Goal: Navigation & Orientation: Understand site structure

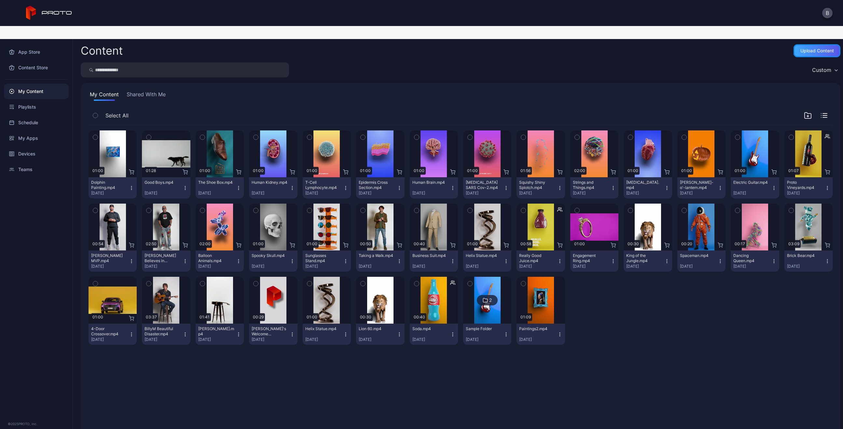
click at [809, 44] on div "Upload Content" at bounding box center [816, 50] width 47 height 13
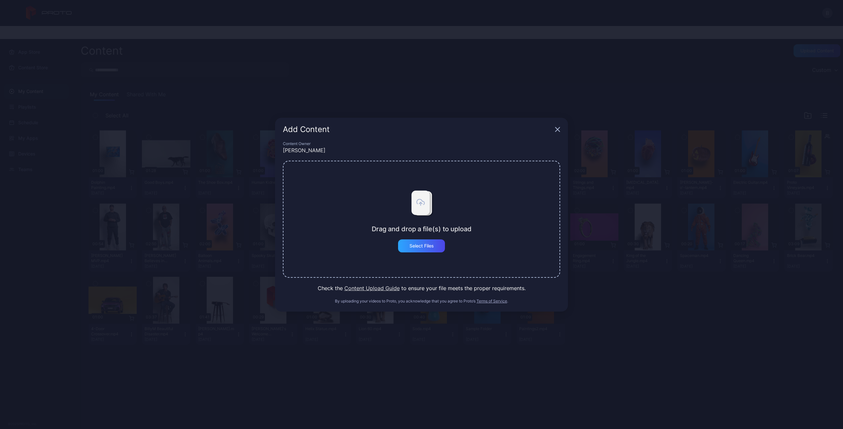
click at [558, 131] on icon "button" at bounding box center [557, 129] width 5 height 5
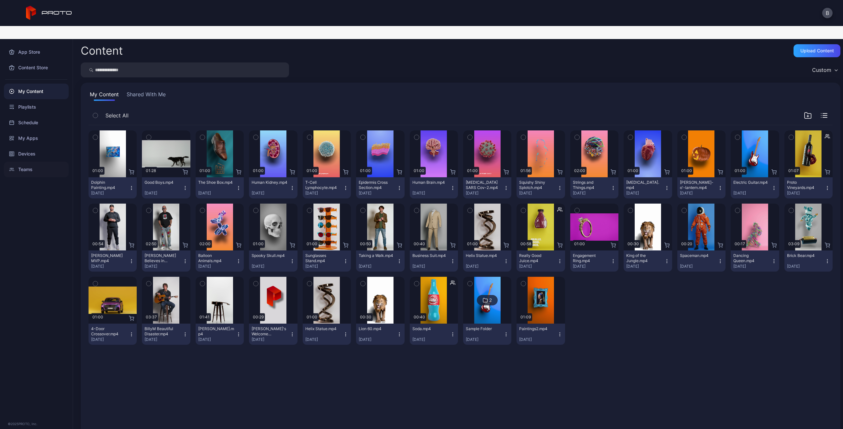
click at [43, 162] on div "Teams" at bounding box center [36, 170] width 65 height 16
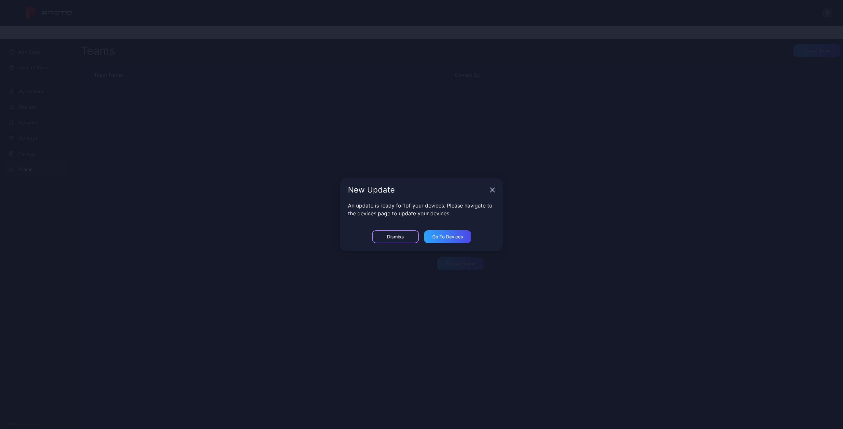
click at [408, 233] on div "Dismiss" at bounding box center [395, 236] width 47 height 13
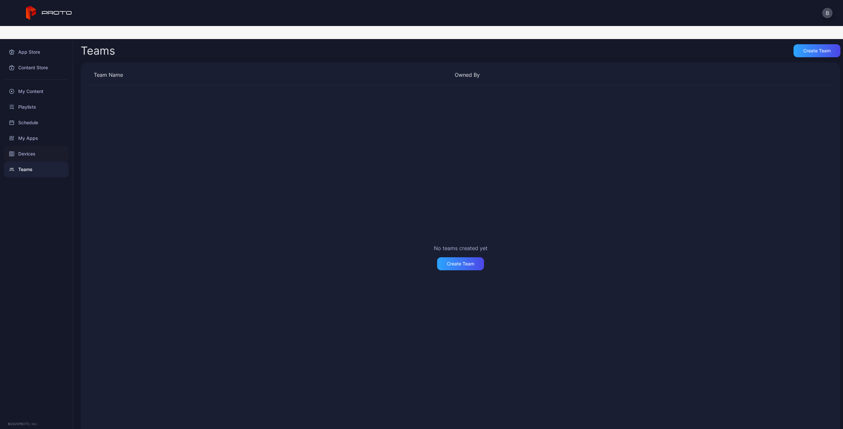
click at [38, 146] on div "Devices" at bounding box center [36, 154] width 65 height 16
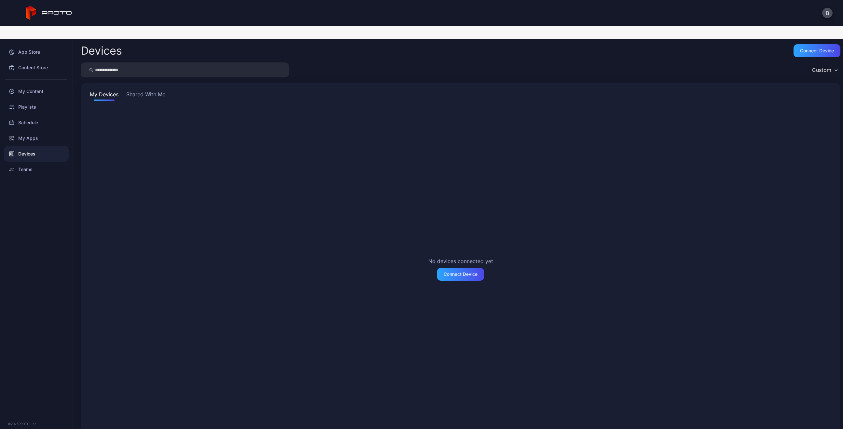
click at [138, 90] on button "Shared With Me" at bounding box center [146, 95] width 42 height 10
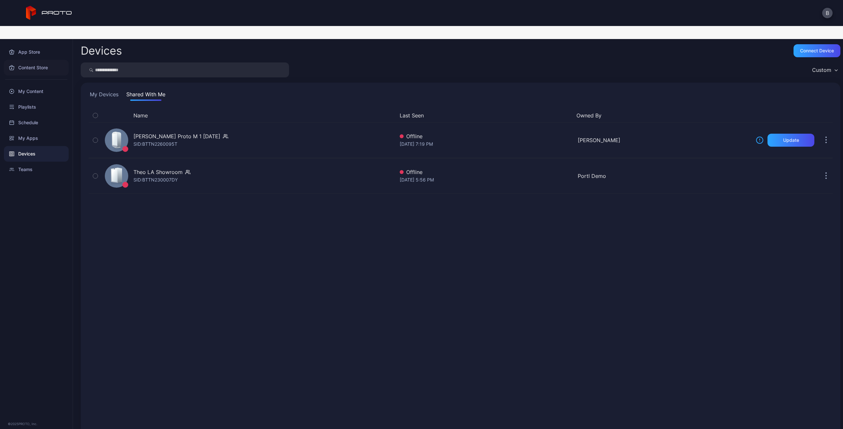
click at [34, 60] on div "Content Store" at bounding box center [36, 68] width 65 height 16
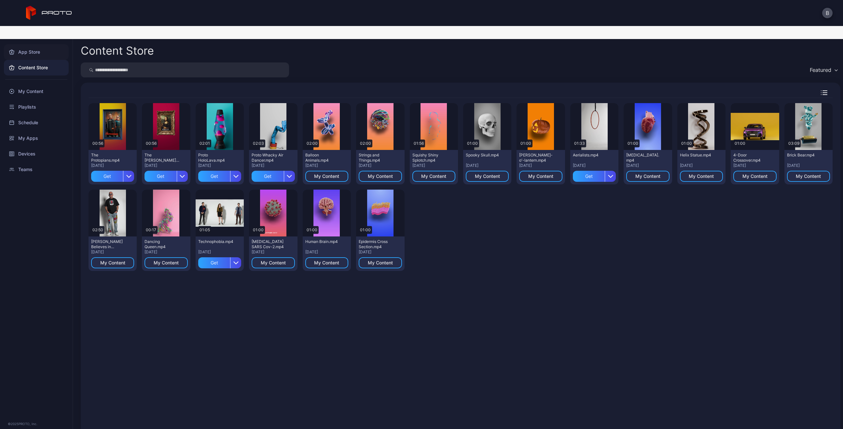
click at [37, 44] on div "App Store" at bounding box center [36, 52] width 65 height 16
